Goal: Transaction & Acquisition: Purchase product/service

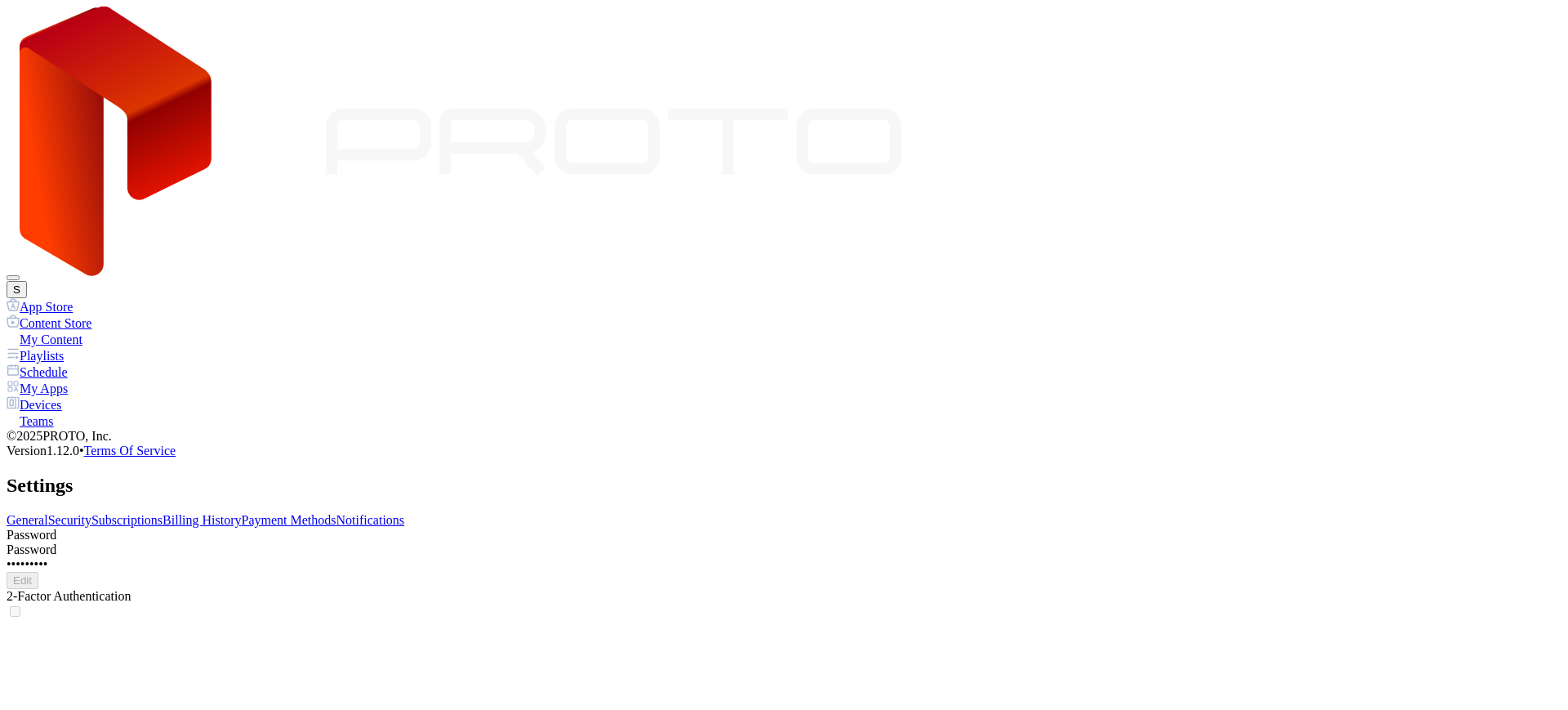
click at [163, 513] on link "Subscriptions" at bounding box center [127, 520] width 71 height 14
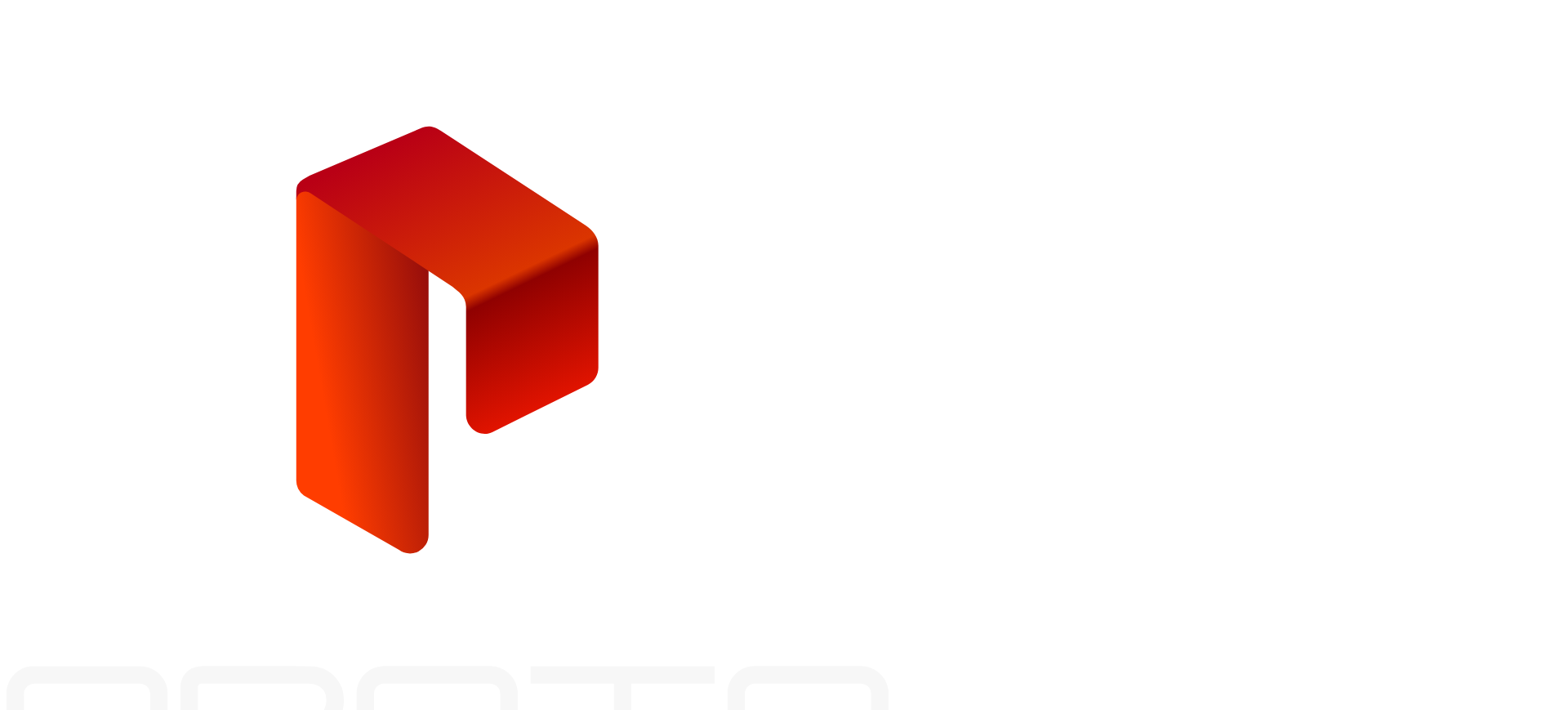
type input "**********"
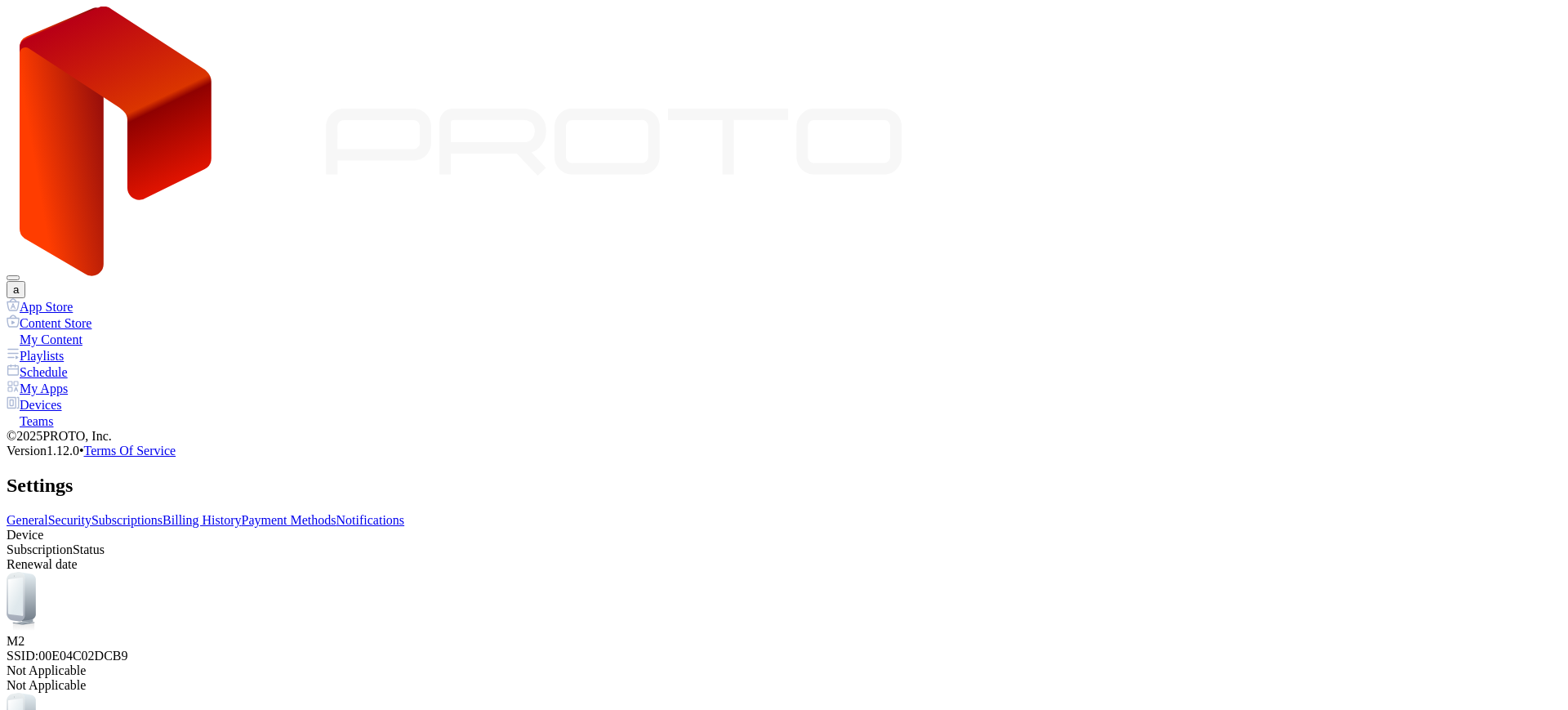
click at [241, 513] on link "Billing History" at bounding box center [202, 520] width 78 height 14
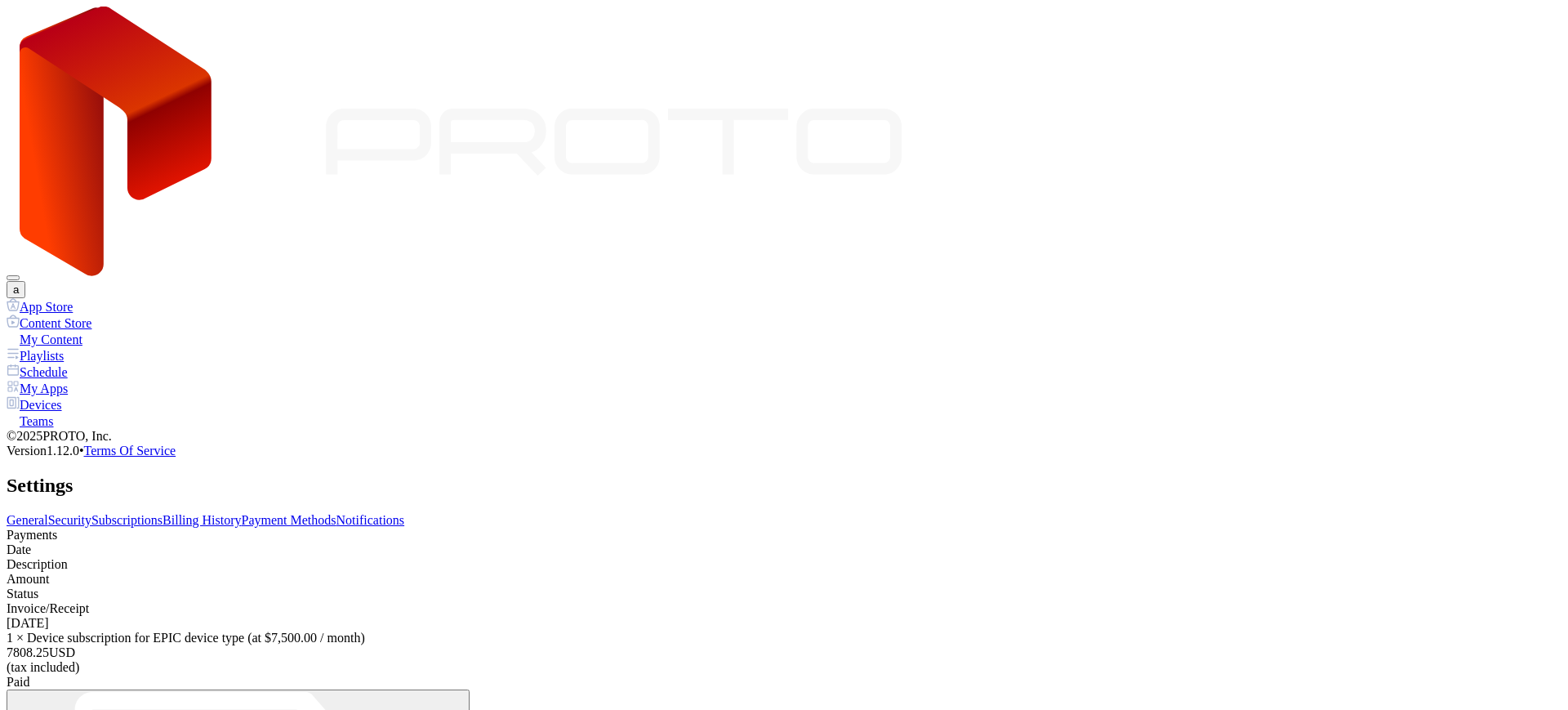
click at [336, 513] on link "Payment Methods" at bounding box center [288, 520] width 94 height 14
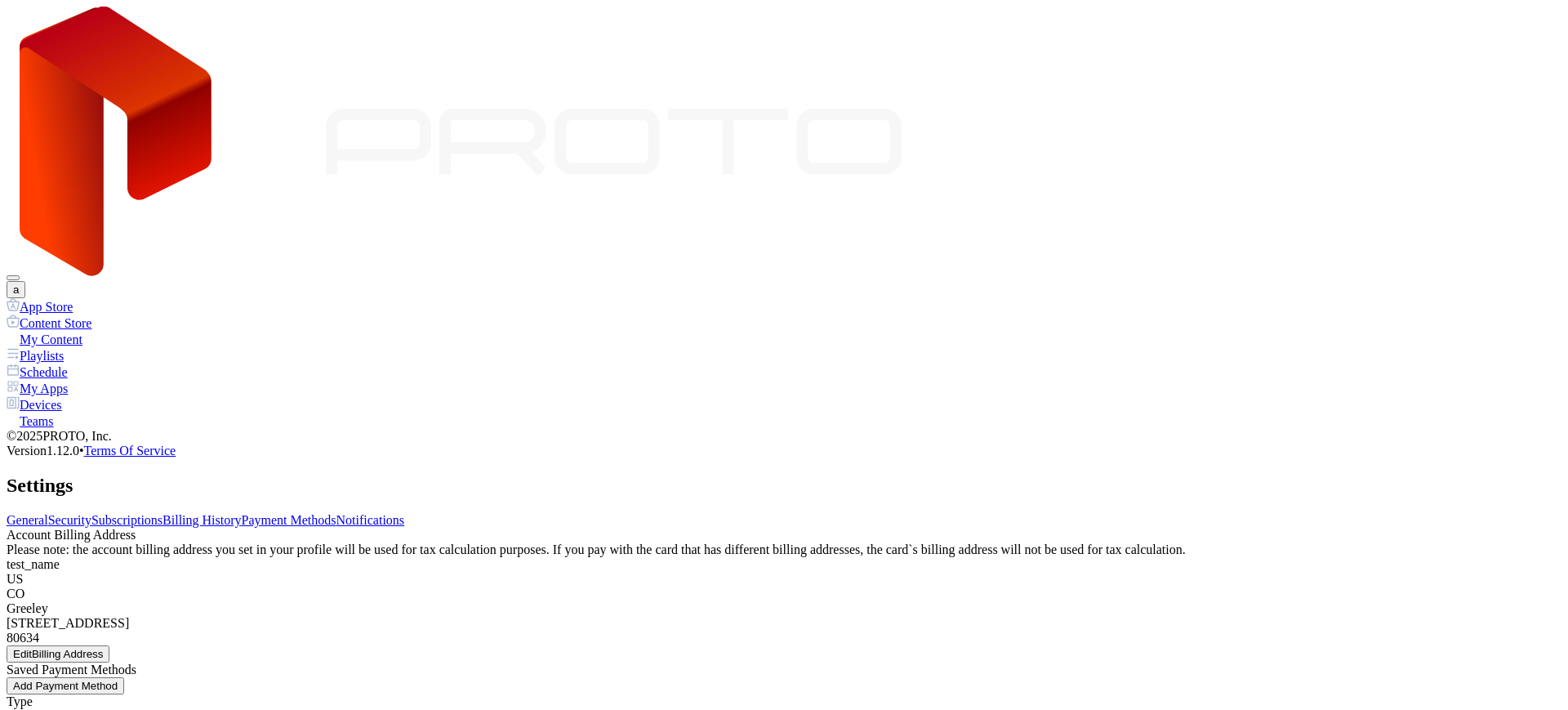
click at [163, 513] on link "Subscriptions" at bounding box center [127, 520] width 71 height 14
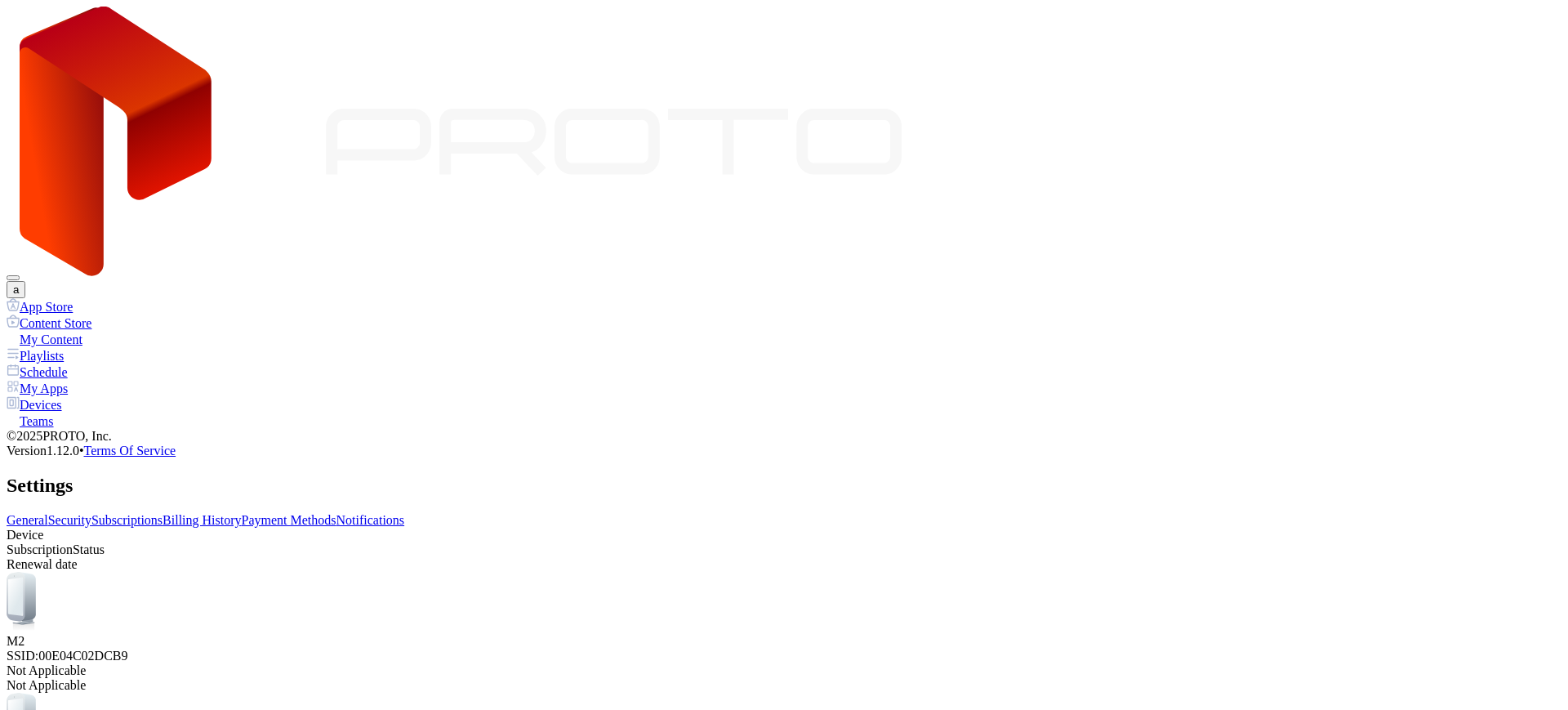
click at [241, 513] on link "Billing History" at bounding box center [202, 520] width 78 height 14
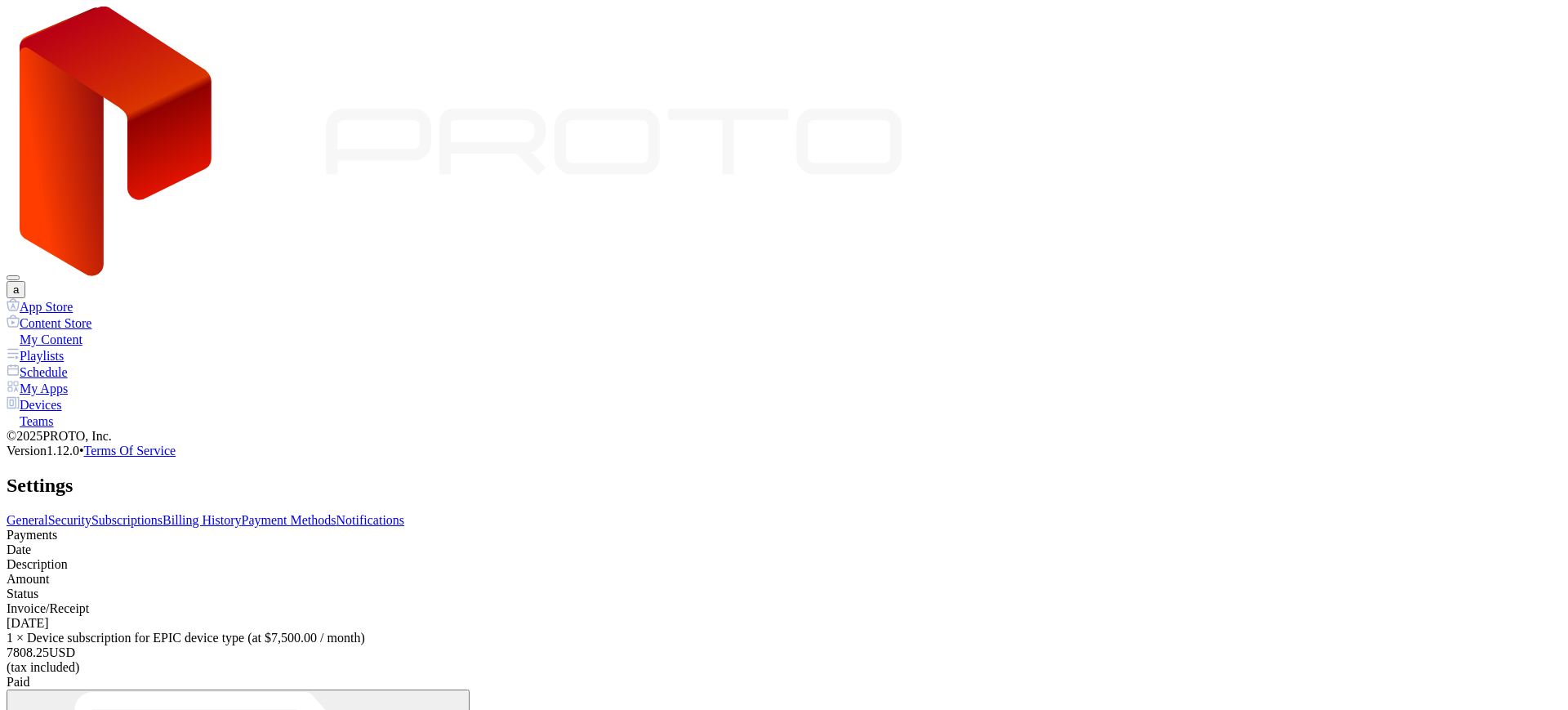
click at [336, 513] on link "Payment Methods" at bounding box center [288, 520] width 94 height 14
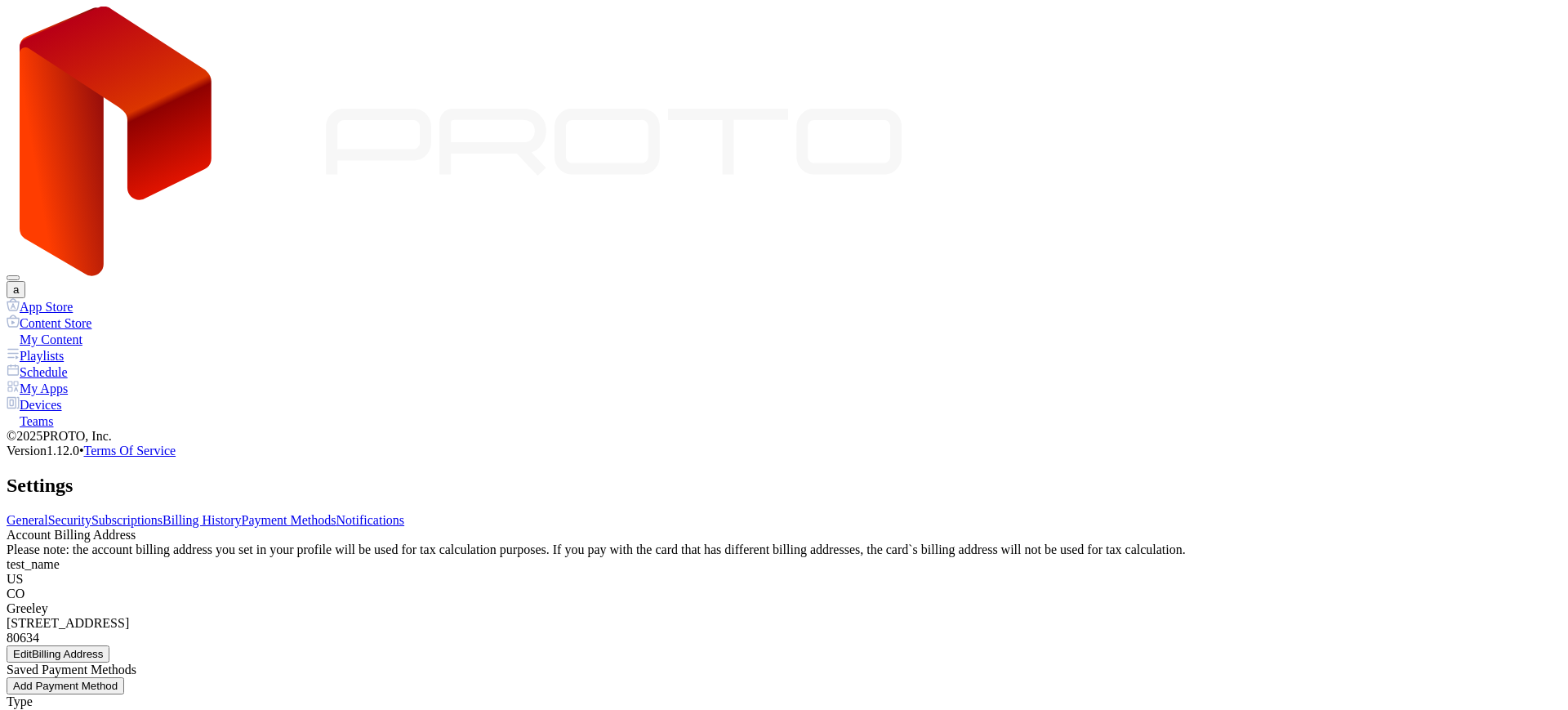
click at [103, 648] on div "Edit Billing Address" at bounding box center [57, 654] width 90 height 13
click at [651, 528] on div "Account Billing Address Please note: the account billing address you set in you…" at bounding box center [784, 595] width 1554 height 134
click at [103, 648] on div "Edit Billing Address" at bounding box center [57, 654] width 90 height 13
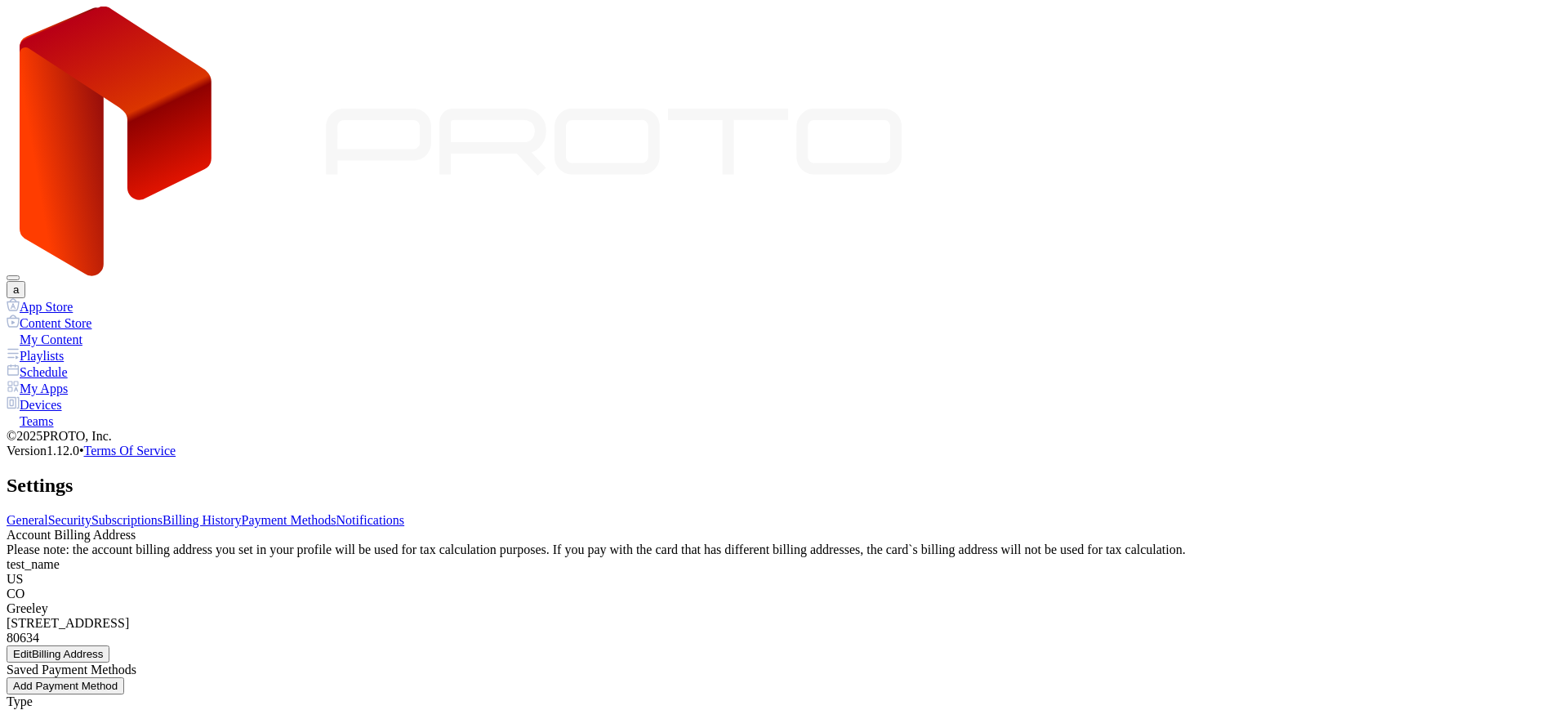
click at [163, 513] on link "Subscriptions" at bounding box center [127, 520] width 71 height 14
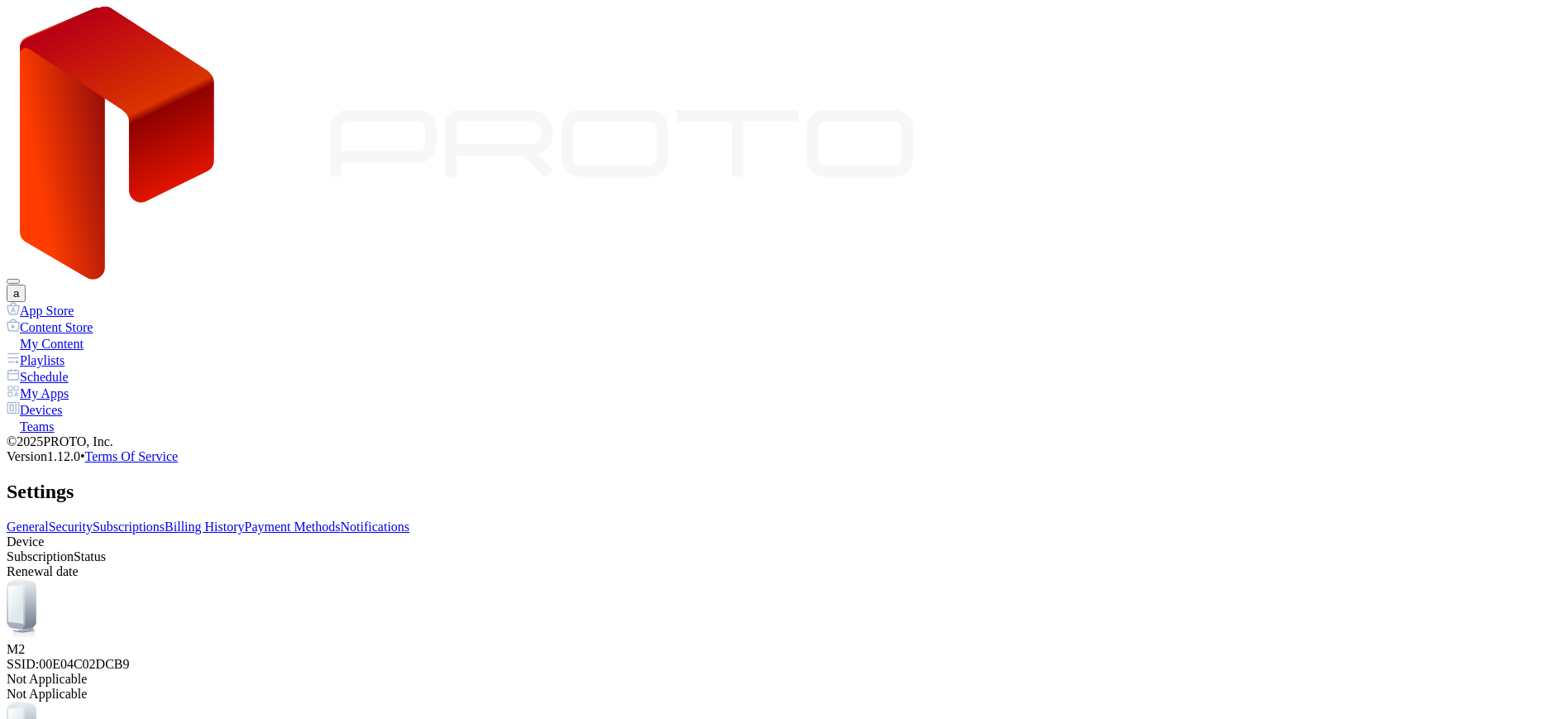
click at [340, 520] on link "Payment Methods" at bounding box center [292, 527] width 96 height 14
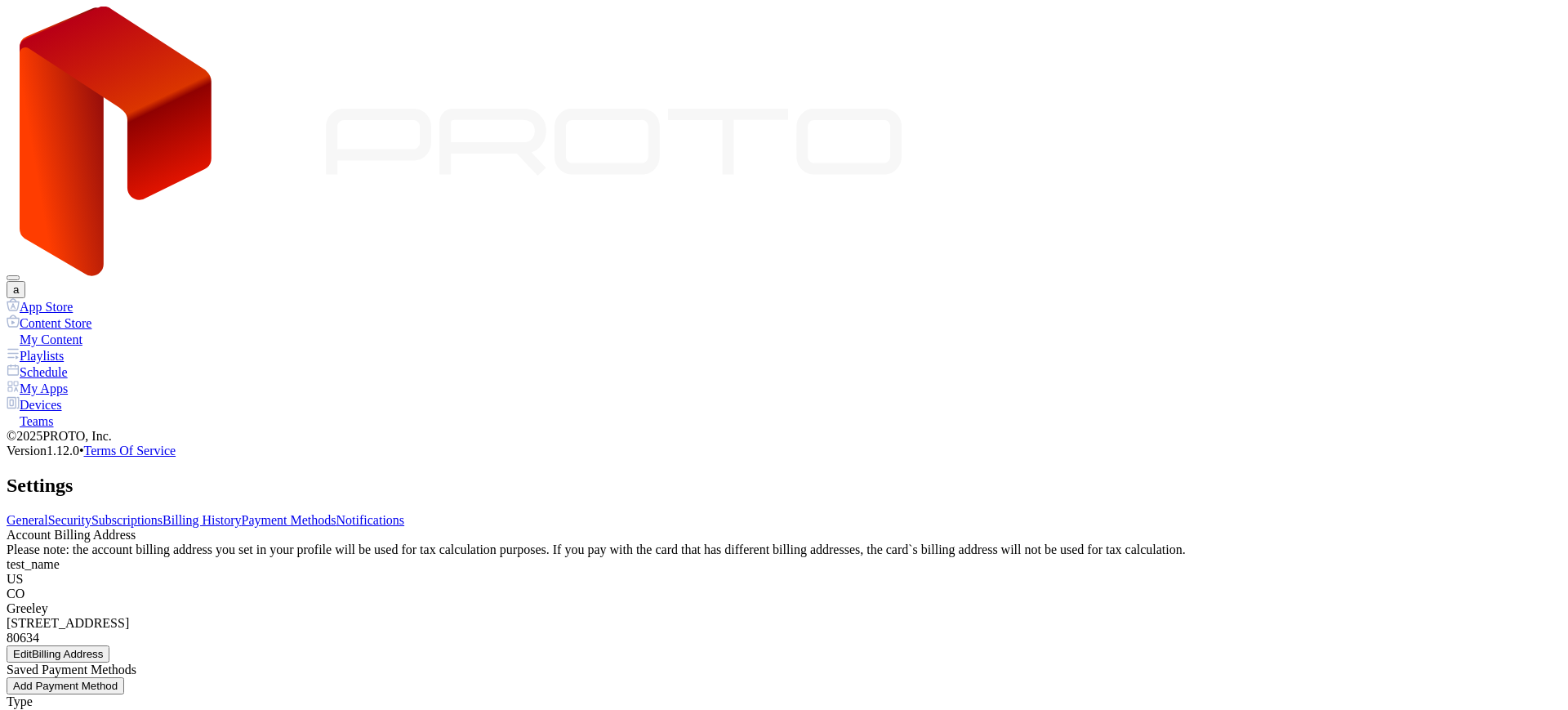
click at [241, 513] on link "Billing History" at bounding box center [202, 520] width 78 height 14
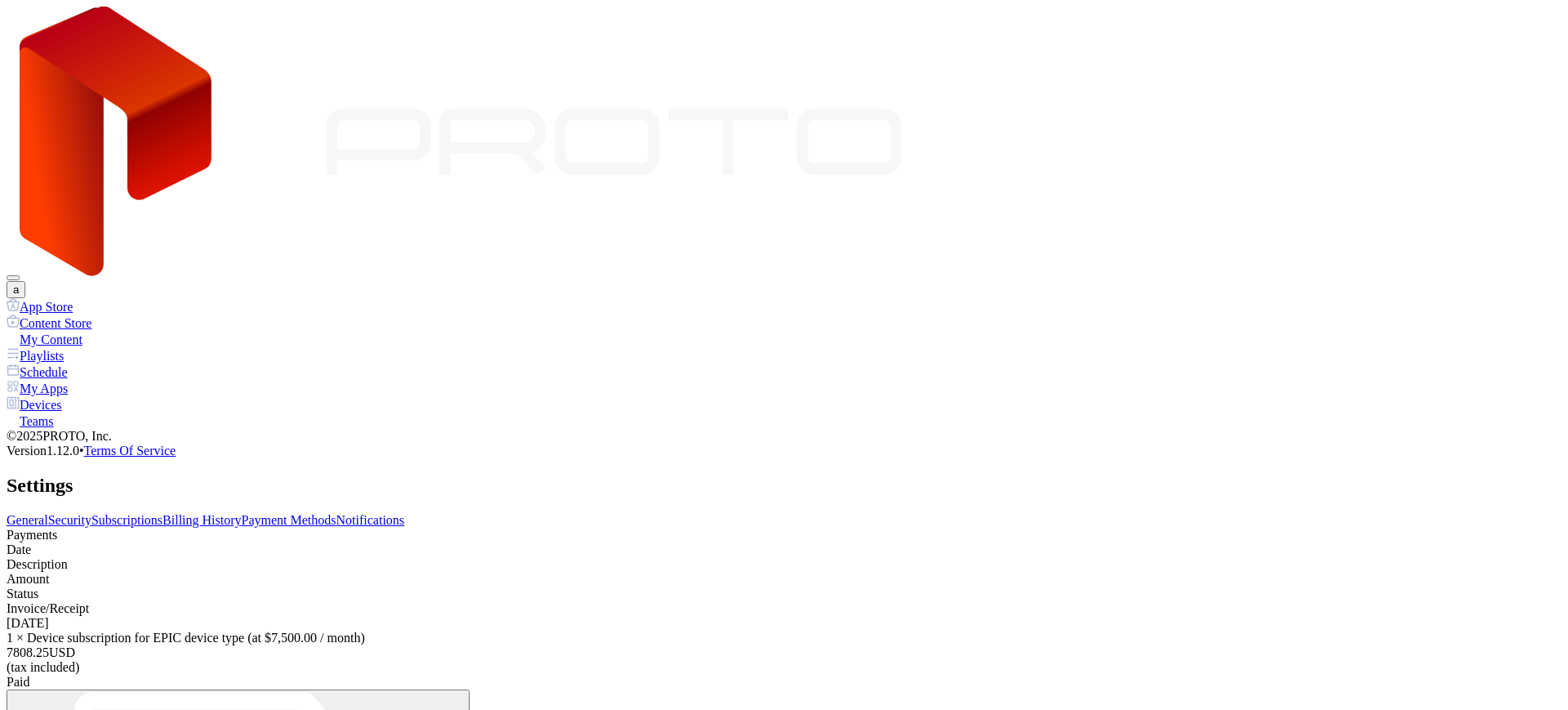
click at [92, 513] on link "Security" at bounding box center [69, 520] width 43 height 14
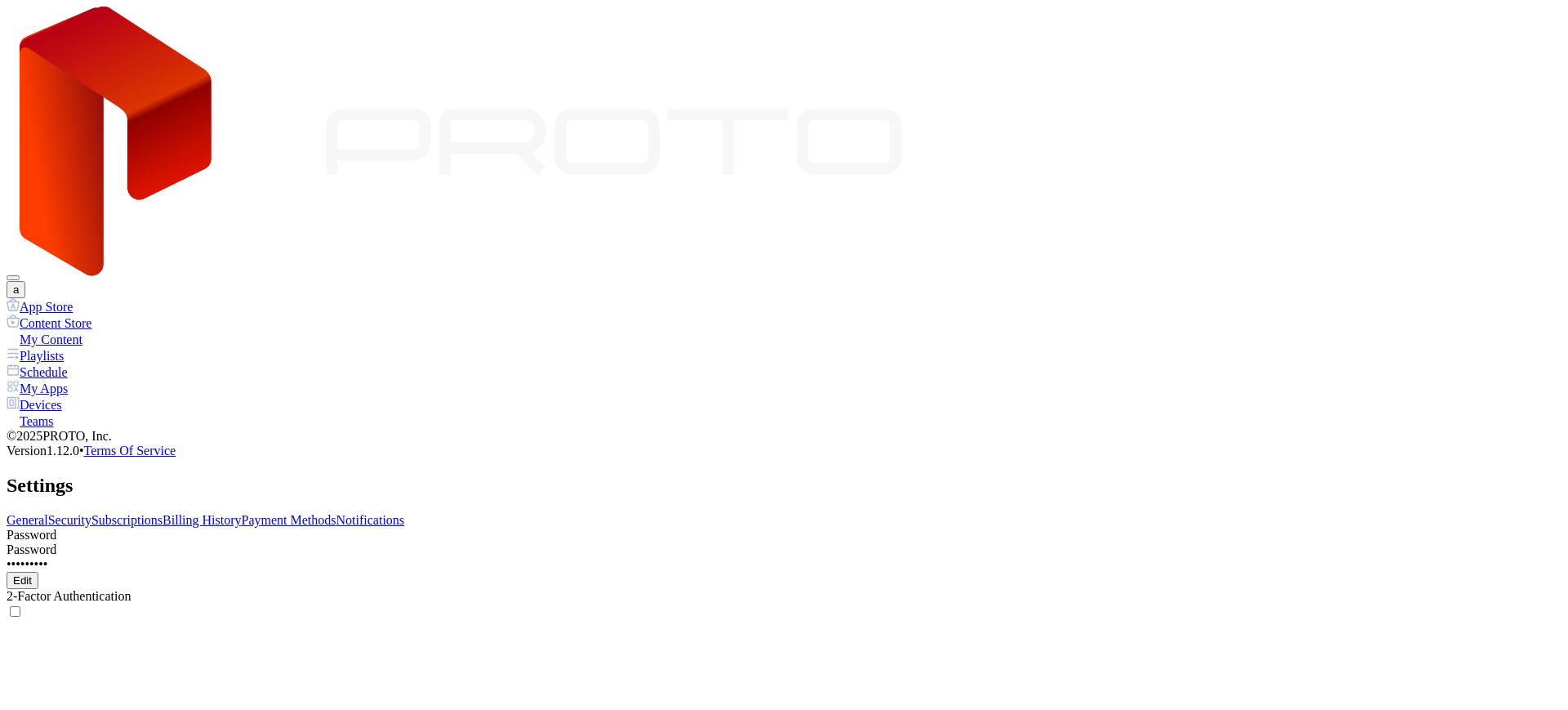
click at [163, 513] on link "Subscriptions" at bounding box center [127, 520] width 71 height 14
click at [48, 513] on link "General" at bounding box center [27, 520] width 42 height 14
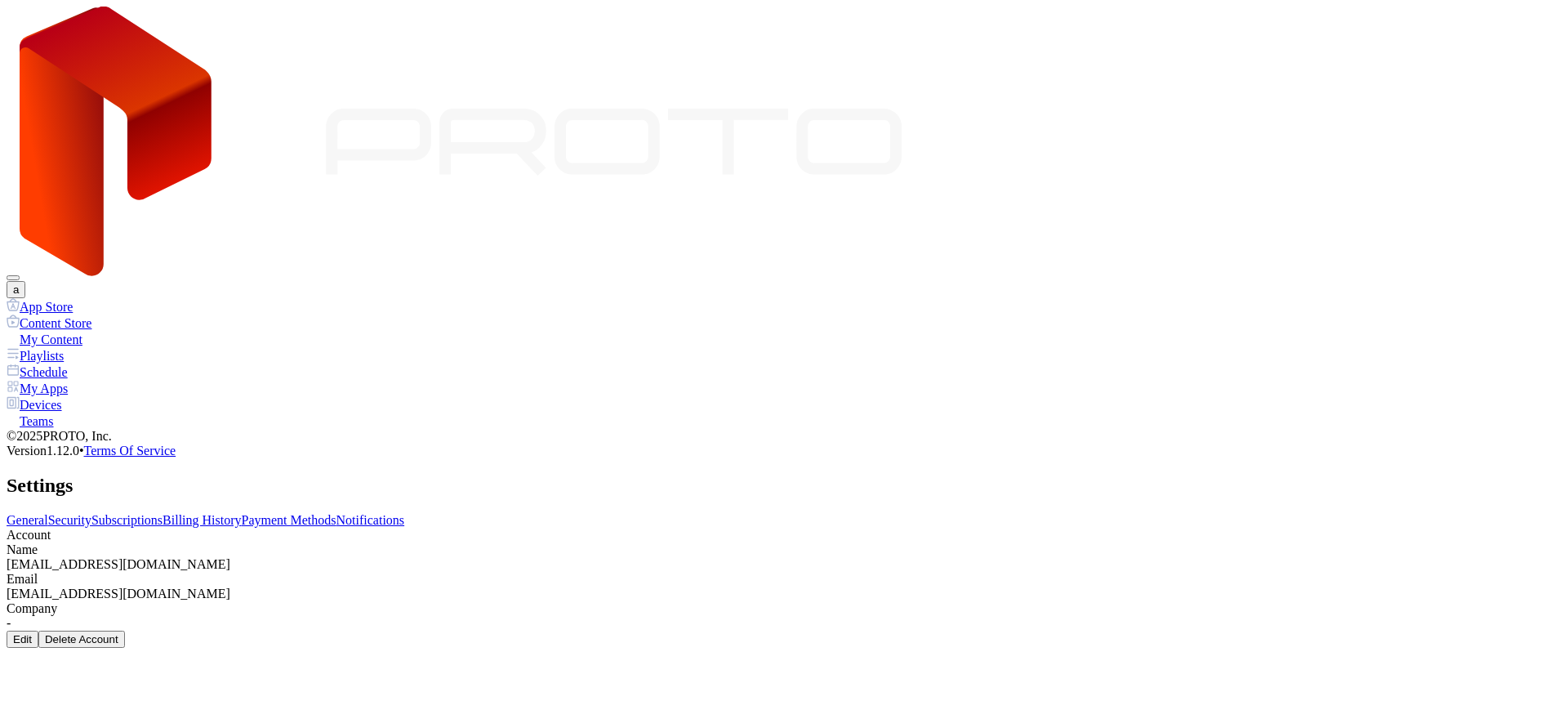
click at [163, 513] on link "Subscriptions" at bounding box center [127, 520] width 71 height 14
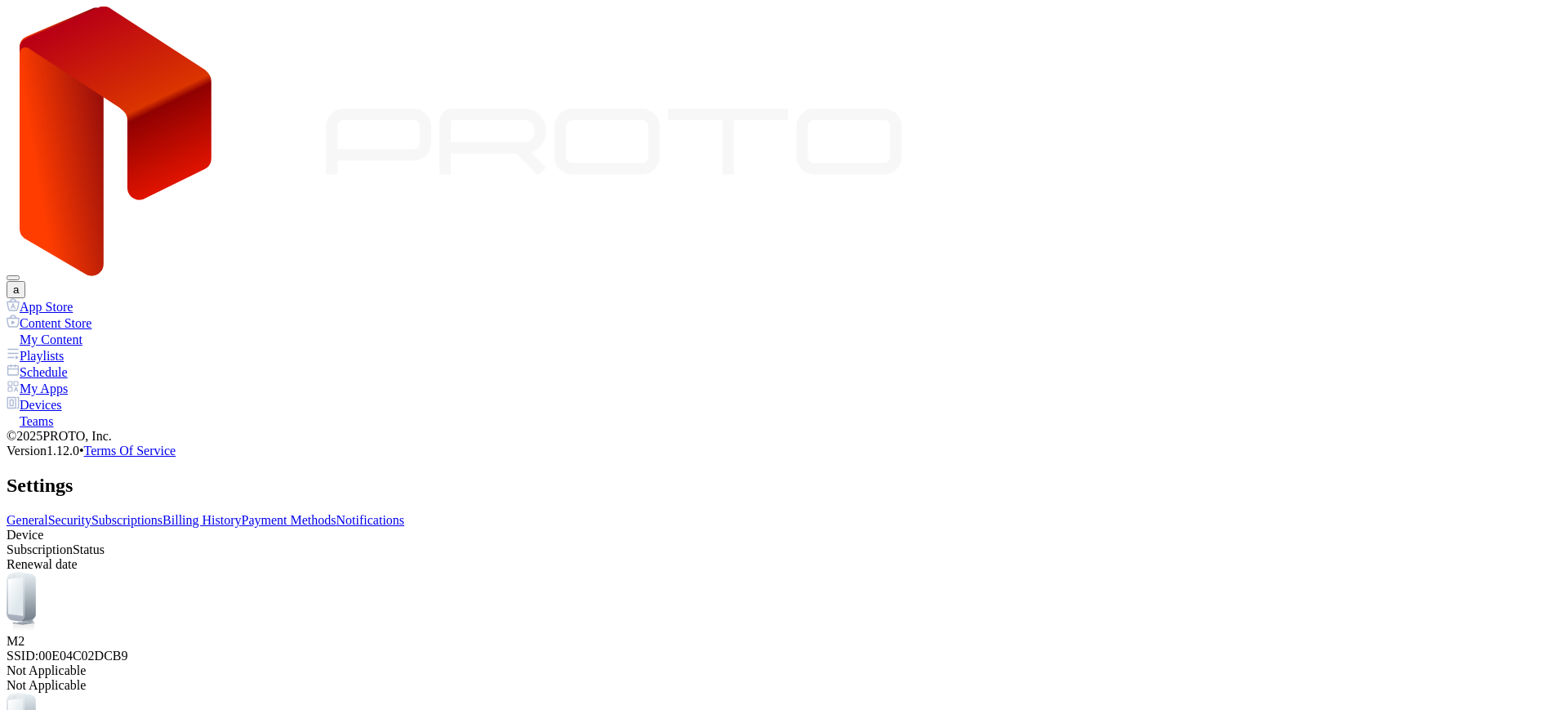
click at [241, 513] on link "Billing History" at bounding box center [202, 520] width 78 height 14
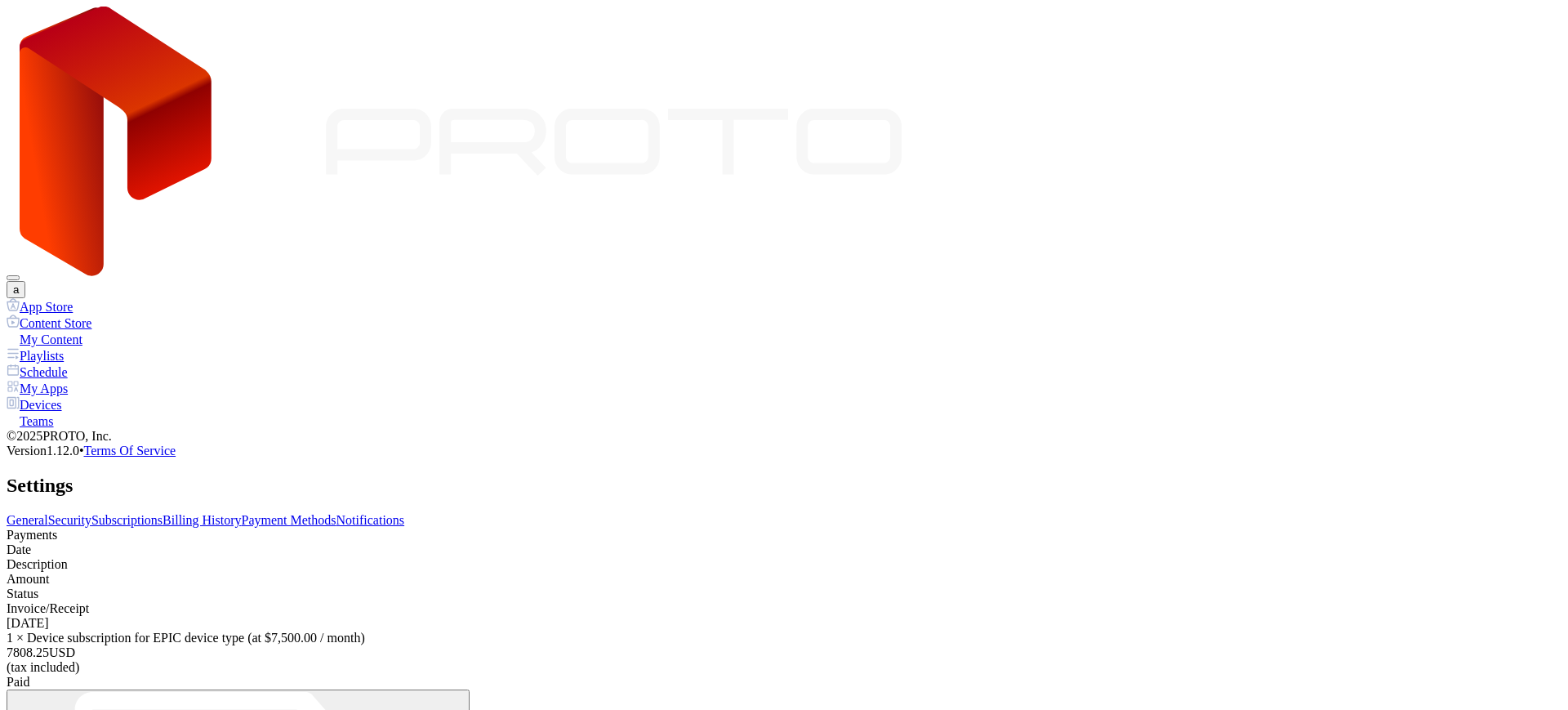
click at [163, 513] on link "Subscriptions" at bounding box center [127, 520] width 71 height 14
